Goal: Check status: Check status

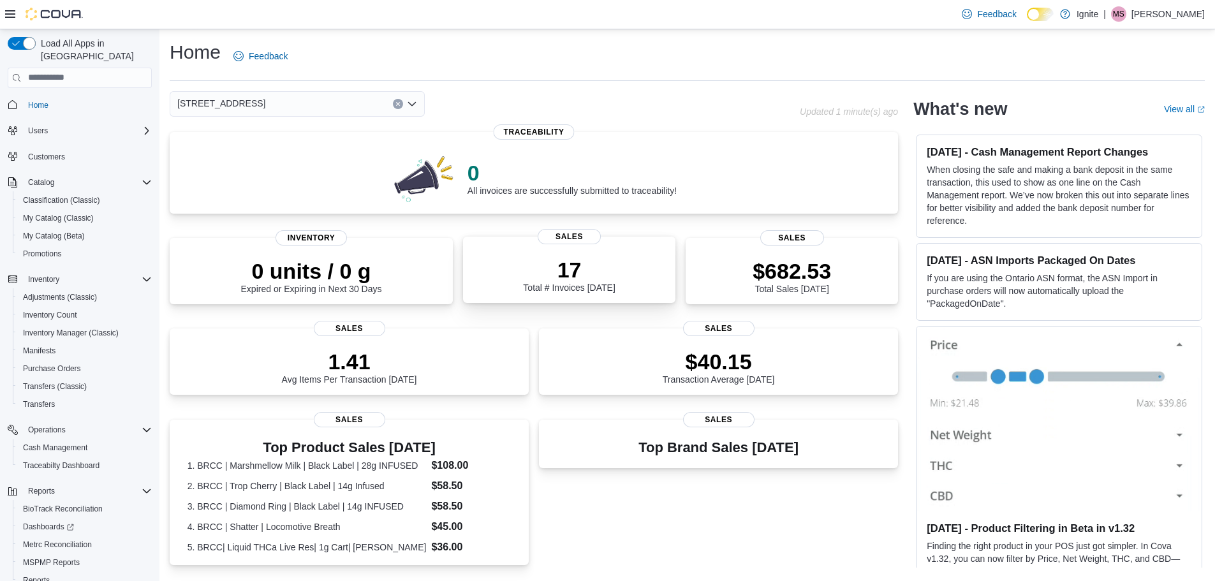
click at [571, 264] on p "17" at bounding box center [569, 270] width 92 height 26
click at [349, 111] on div "[STREET_ADDRESS]" at bounding box center [297, 104] width 255 height 26
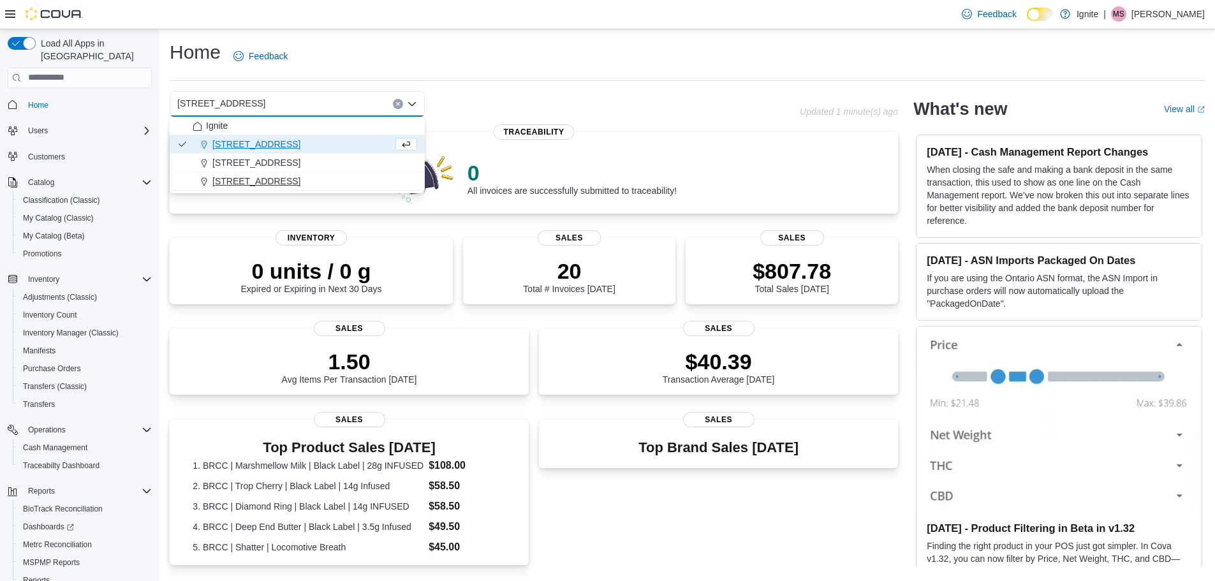
click at [291, 180] on span "5440 I-55 Frontage Road N" at bounding box center [256, 181] width 88 height 13
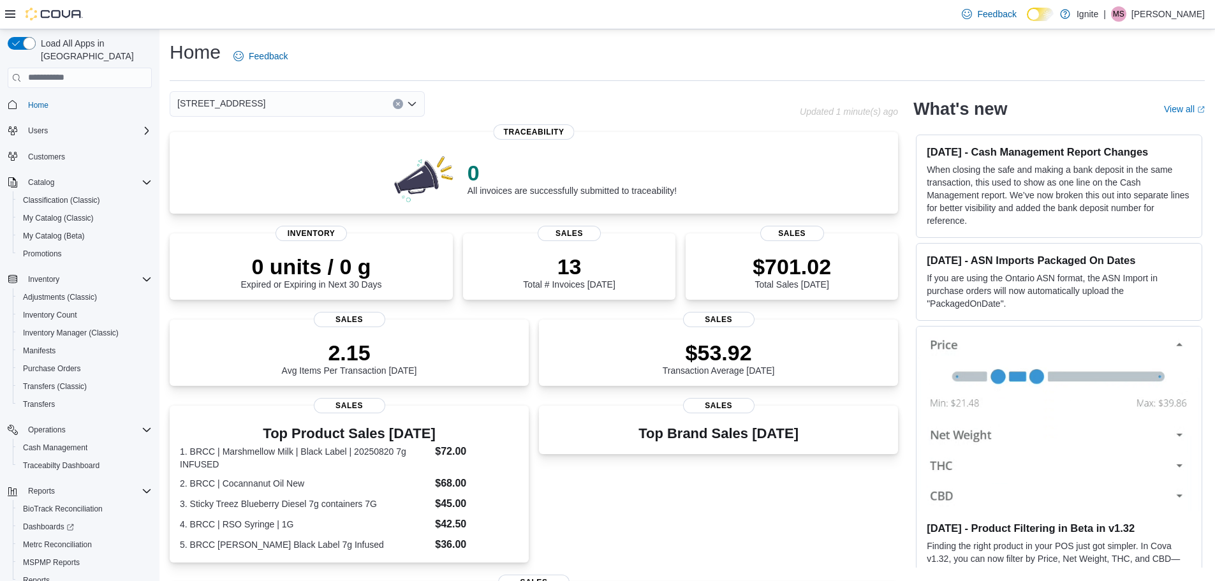
click at [329, 103] on div "5440 I-55 Frontage Road N Combo box. Selected. 5440 I-55 Frontage Road N. Press…" at bounding box center [297, 104] width 255 height 26
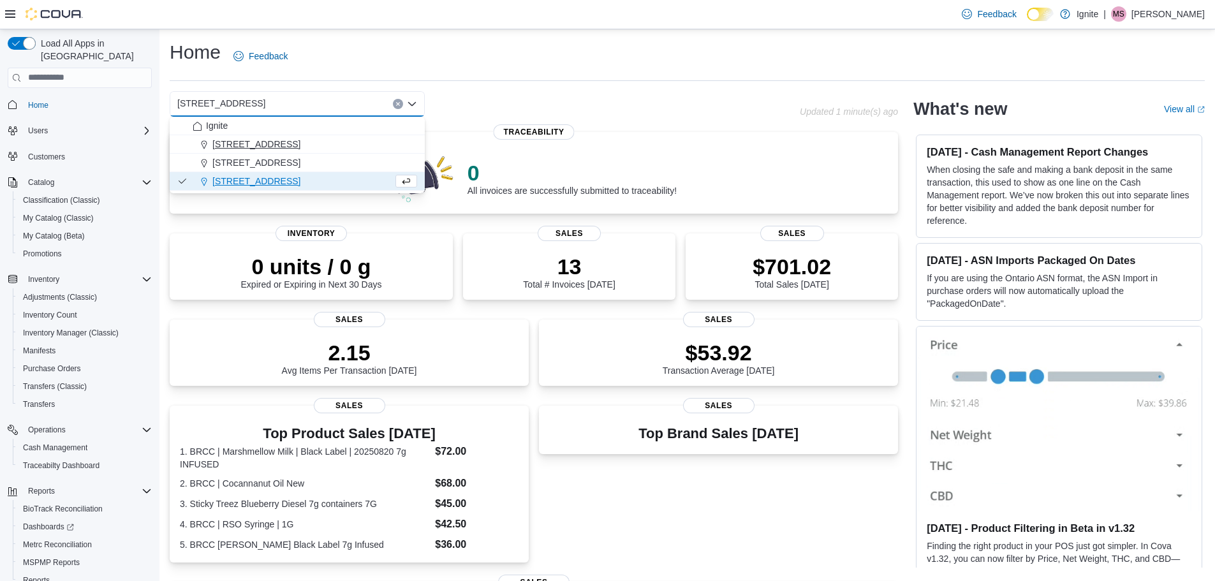
click at [298, 145] on div "[STREET_ADDRESS]" at bounding box center [305, 144] width 224 height 13
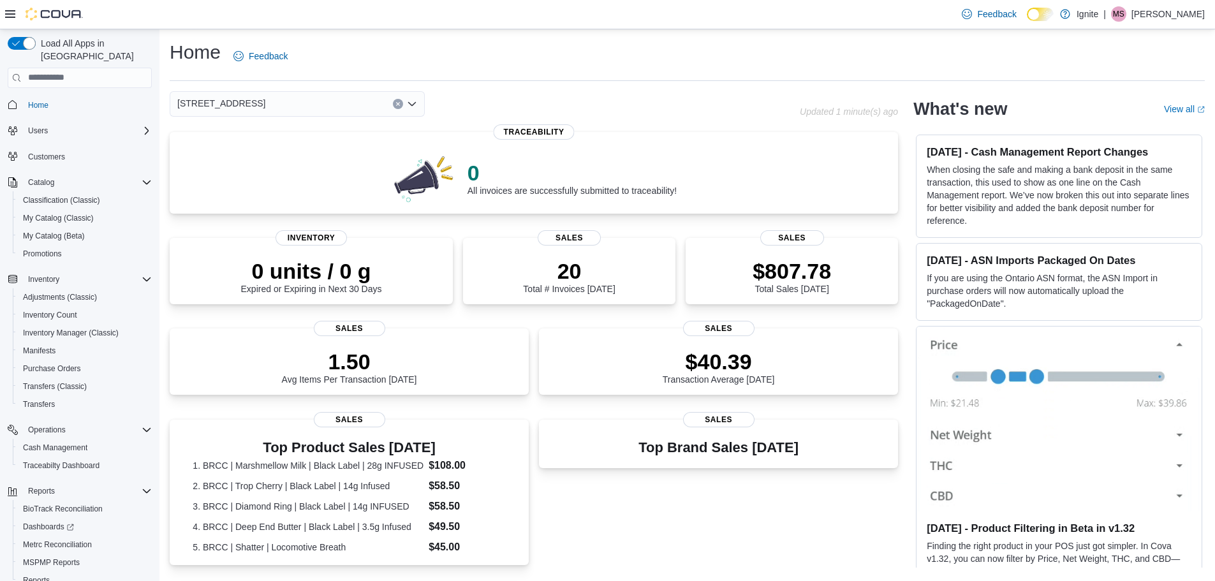
click at [602, 94] on div "2172 A Street Combo box. Selected. 2172 A Street. Press Backspace to delete 217…" at bounding box center [485, 104] width 630 height 26
